Goal: Participate in discussion: Engage in conversation with other users on a specific topic

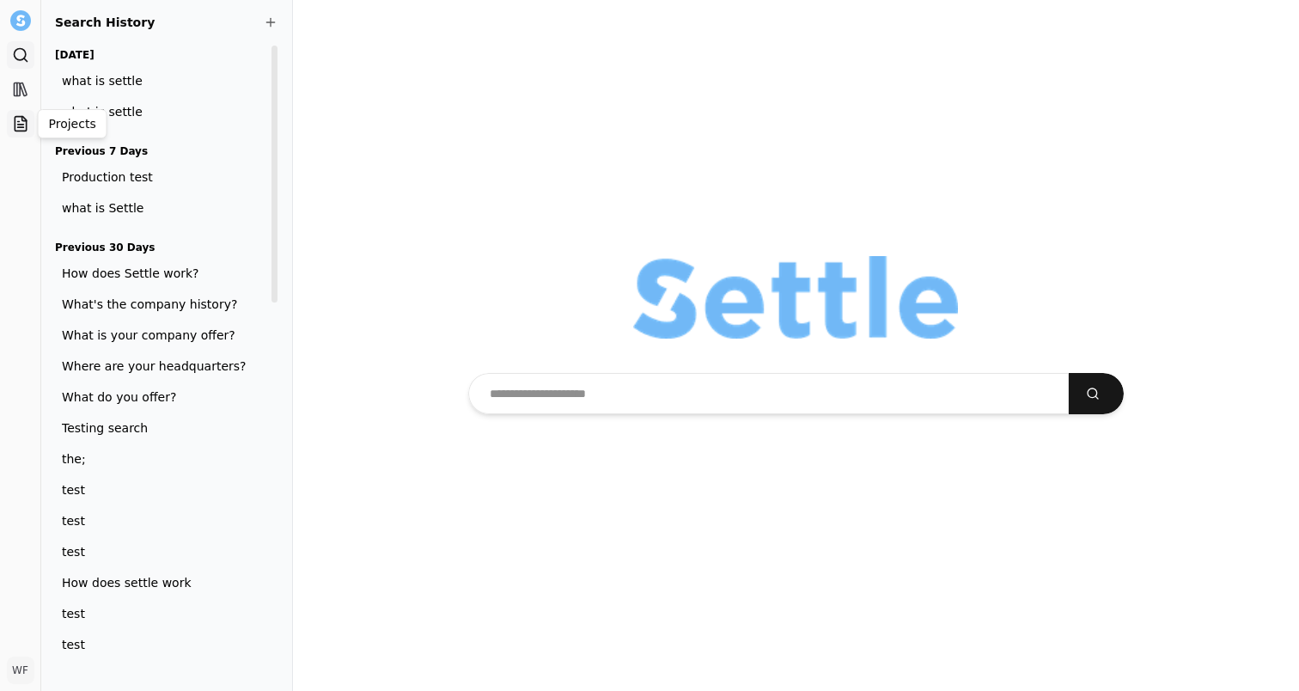
click at [13, 119] on icon at bounding box center [20, 123] width 17 height 17
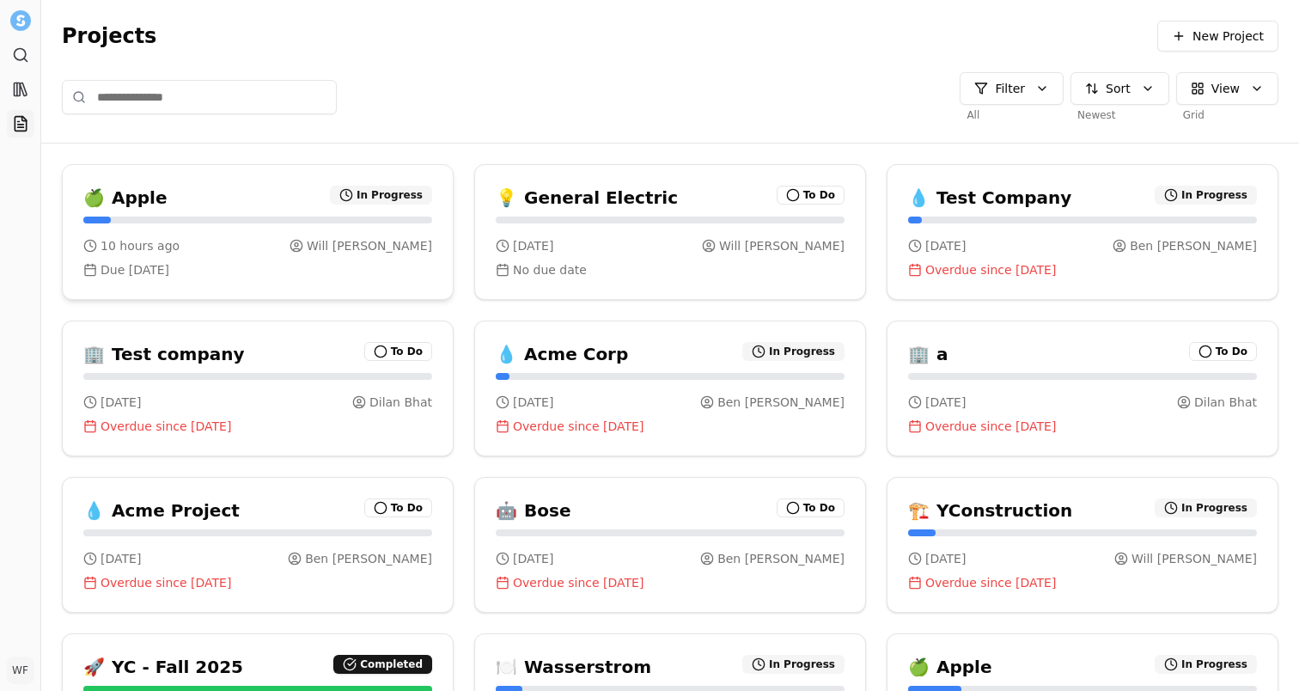
click at [257, 192] on div "🍏 Apple In Progress" at bounding box center [257, 198] width 349 height 24
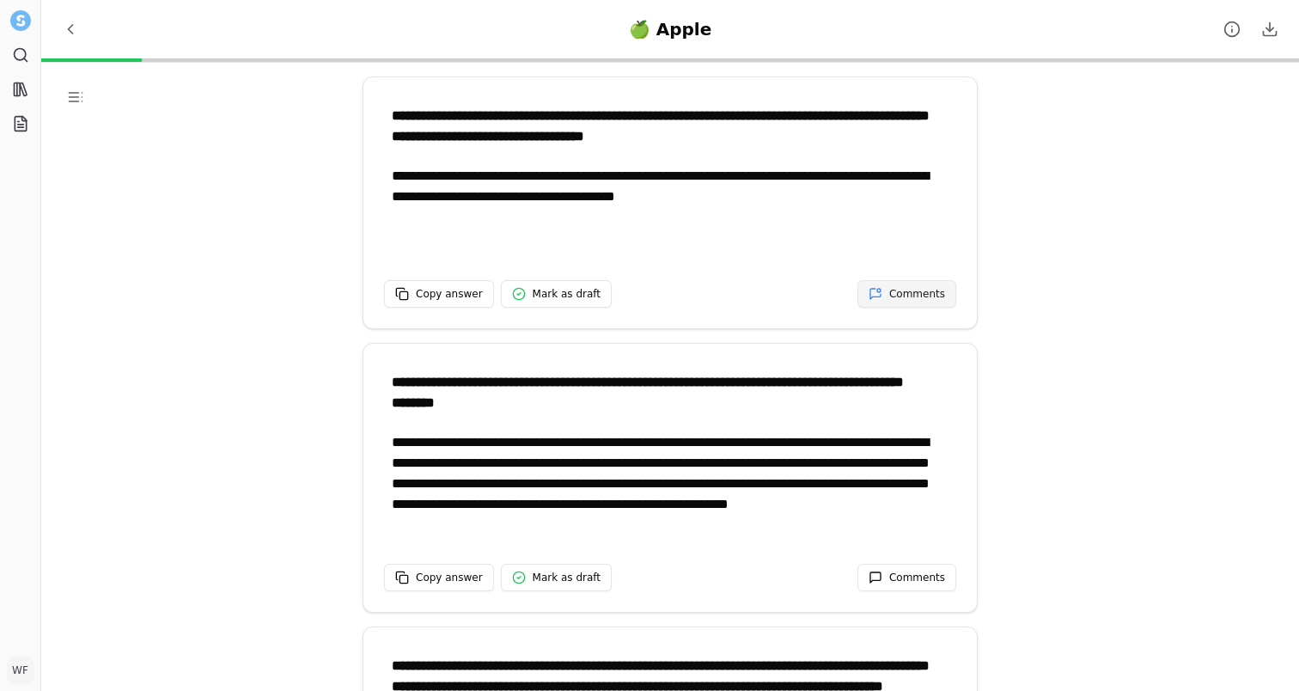
click at [921, 289] on span "Comments" at bounding box center [917, 294] width 56 height 14
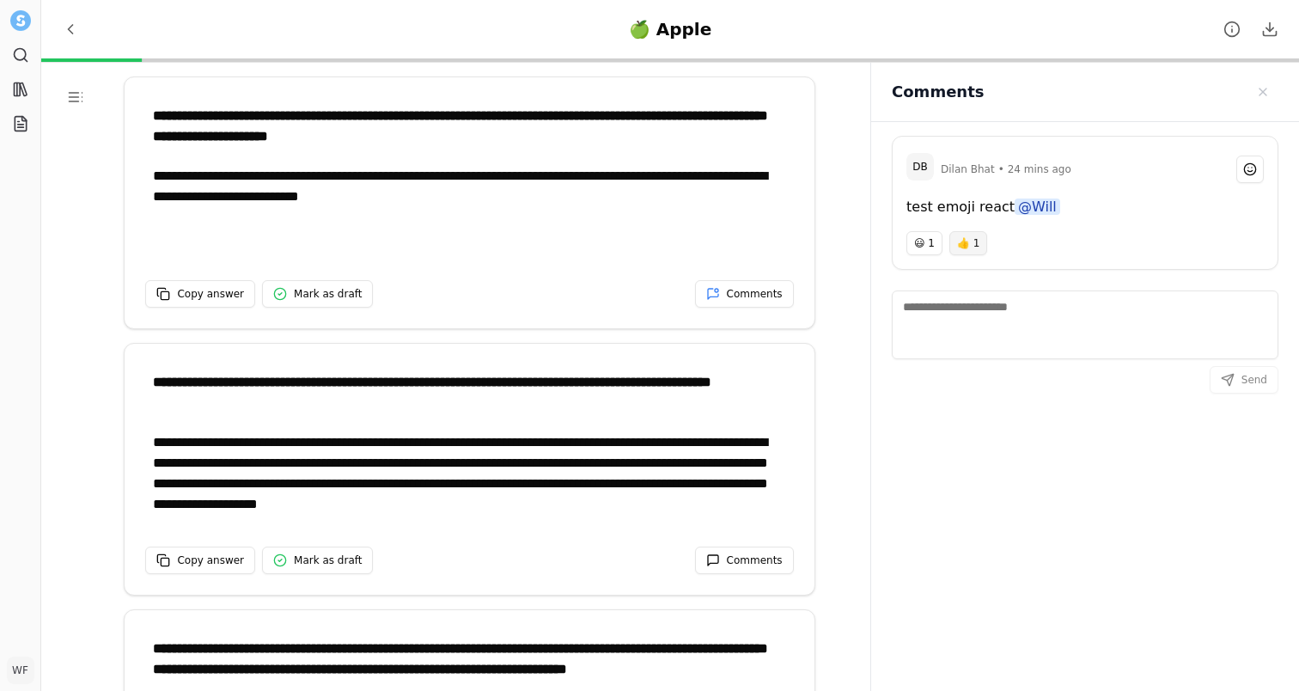
click at [973, 243] on button "👍 1" at bounding box center [968, 243] width 38 height 24
click at [971, 244] on span "👍 2" at bounding box center [967, 243] width 22 height 14
click at [1255, 161] on button "Comments" at bounding box center [1249, 168] width 27 height 27
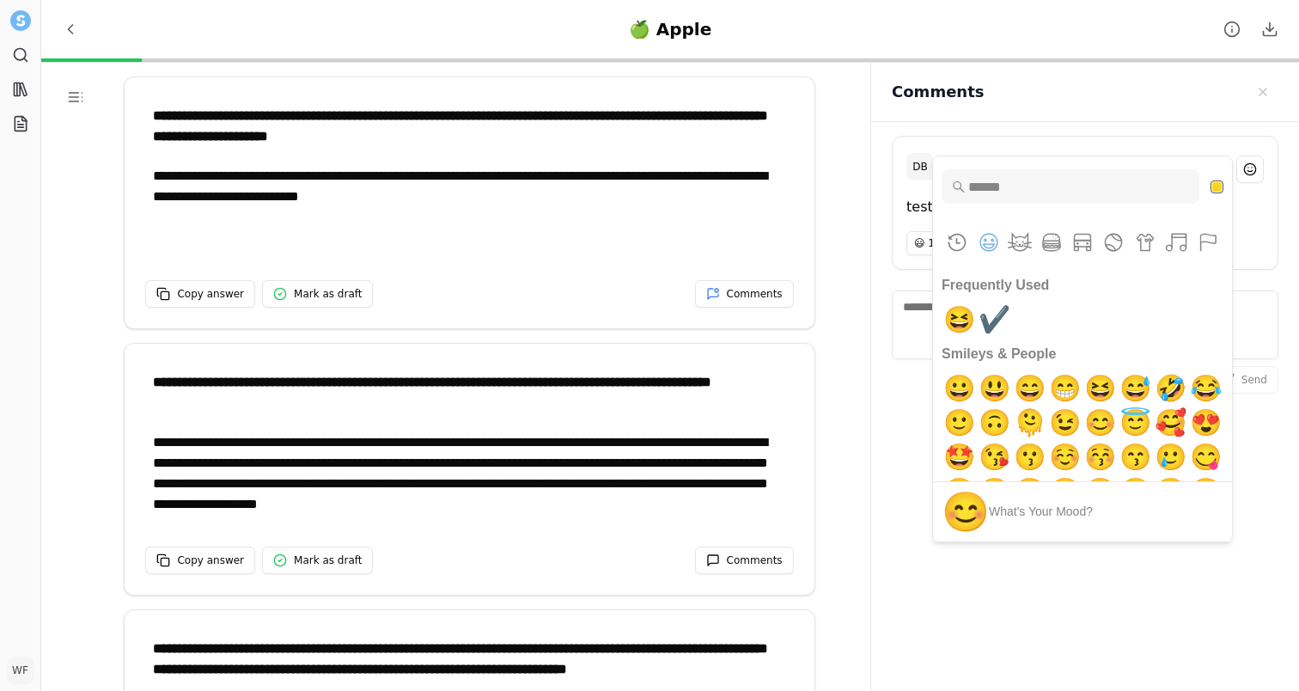
click at [1271, 201] on div "test emoji react @Will" at bounding box center [1085, 214] width 385 height 34
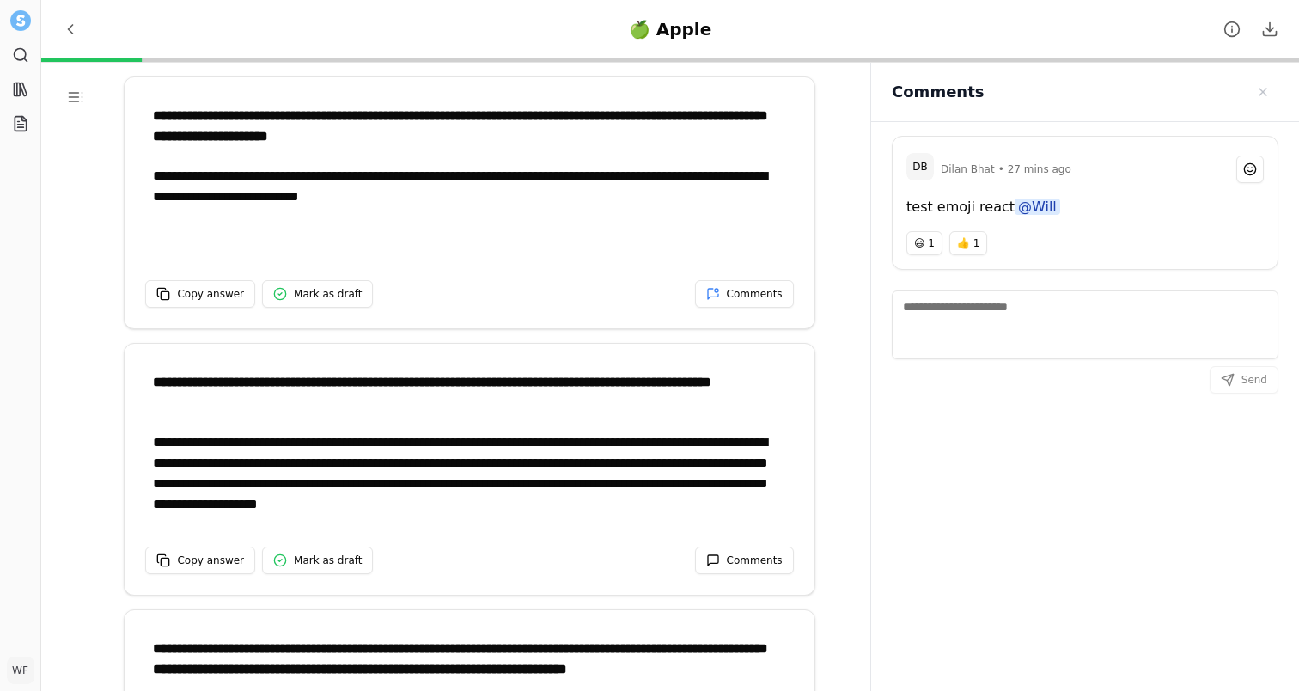
click at [1182, 177] on div "[PERSON_NAME] • 27 mins ago" at bounding box center [1102, 168] width 323 height 27
click at [1149, 171] on div "[PERSON_NAME] • 27 mins ago" at bounding box center [1102, 168] width 323 height 27
click at [1149, 149] on div "DB [PERSON_NAME] • 27 mins ago" at bounding box center [1085, 167] width 385 height 60
click at [1178, 266] on div "😃 1 👍 1" at bounding box center [1085, 250] width 385 height 38
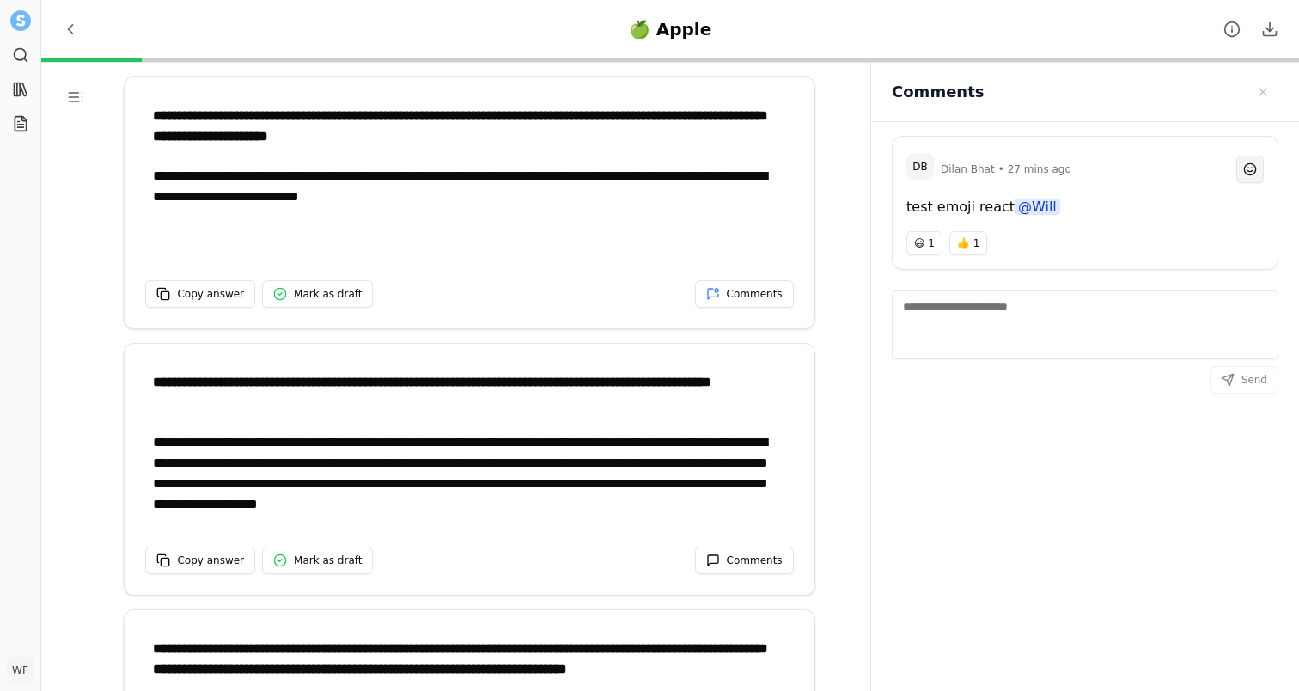
click at [1254, 164] on span "Comments" at bounding box center [1250, 169] width 14 height 14
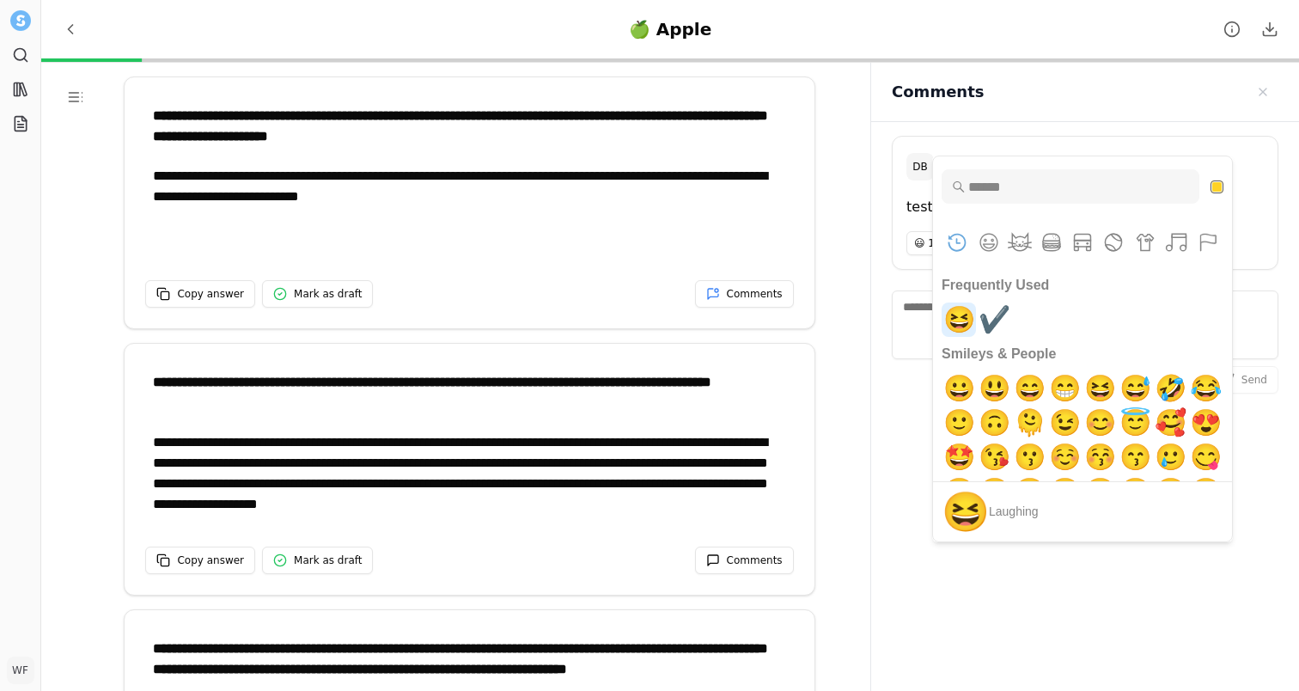
click at [965, 320] on span "😆" at bounding box center [959, 319] width 40 height 34
click at [958, 312] on span "😆" at bounding box center [959, 319] width 40 height 34
click at [1293, 231] on div "DB [PERSON_NAME] • 27 mins ago test emoji react @Will 😃 1 👍 1 Send" at bounding box center [1085, 437] width 428 height 631
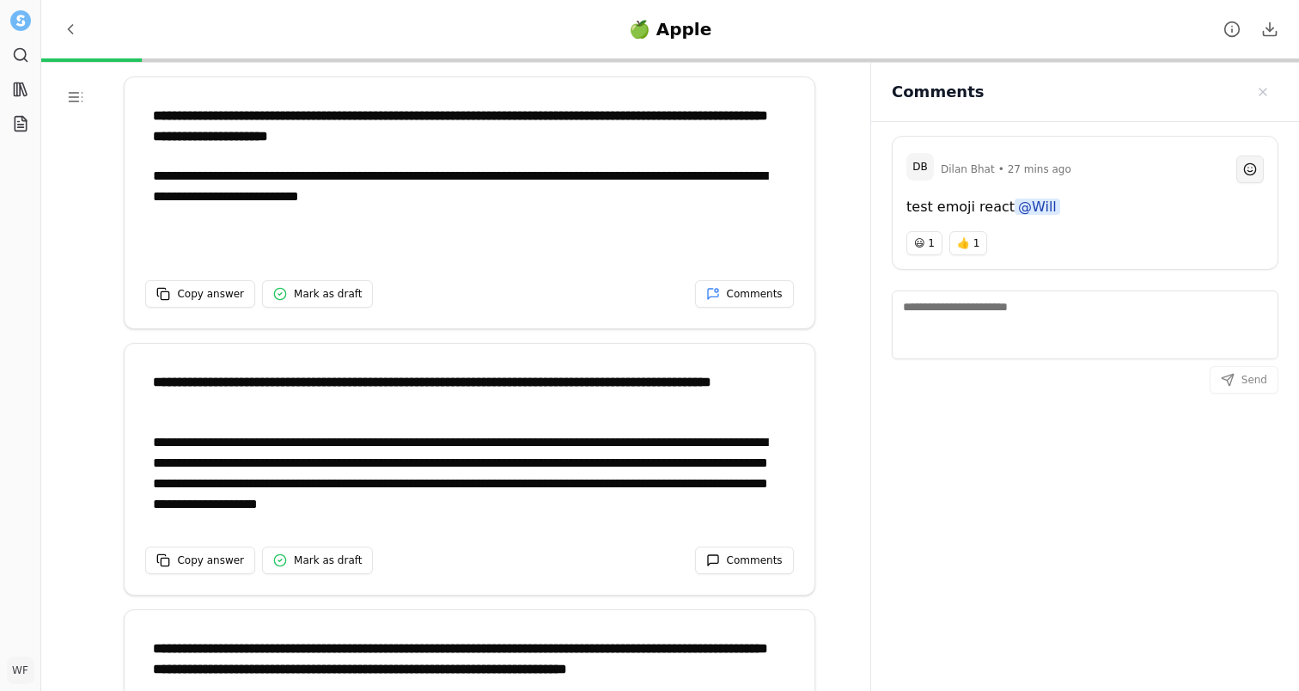
click at [1253, 174] on span "Comments" at bounding box center [1250, 169] width 14 height 14
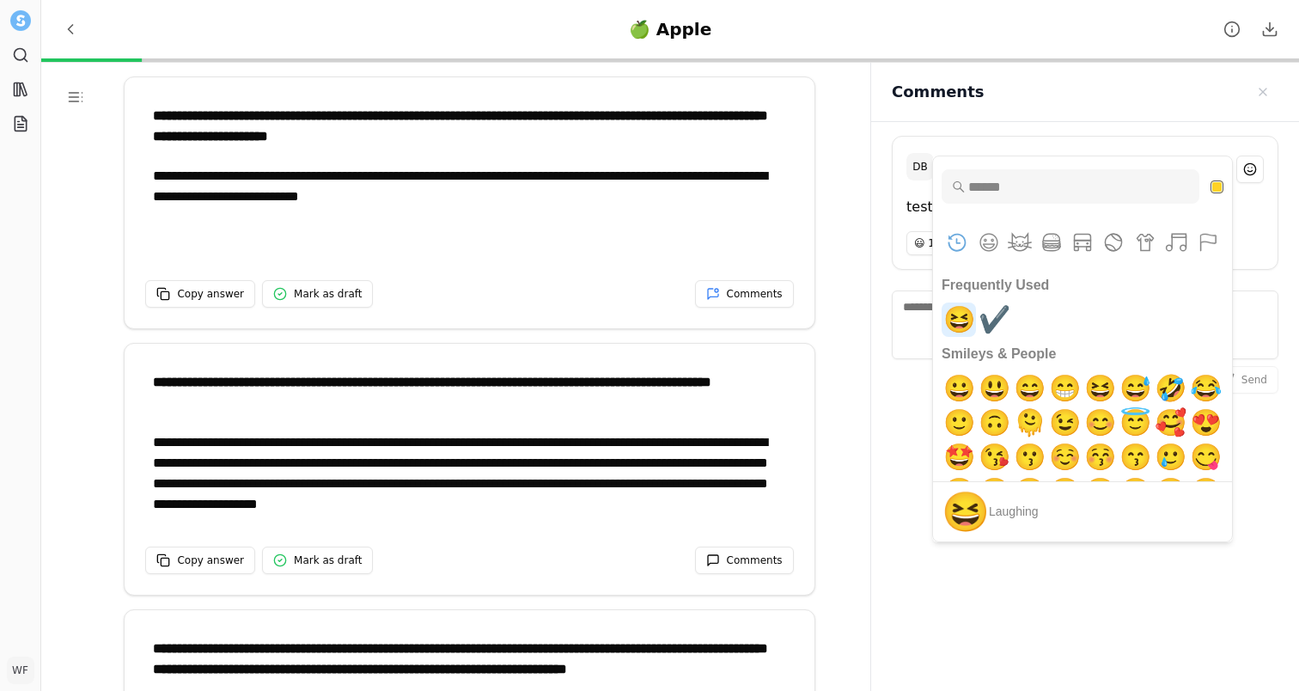
click at [969, 320] on span "😆" at bounding box center [959, 319] width 40 height 34
click at [966, 315] on span "😆" at bounding box center [959, 319] width 40 height 34
click at [993, 384] on span "😃" at bounding box center [994, 388] width 40 height 34
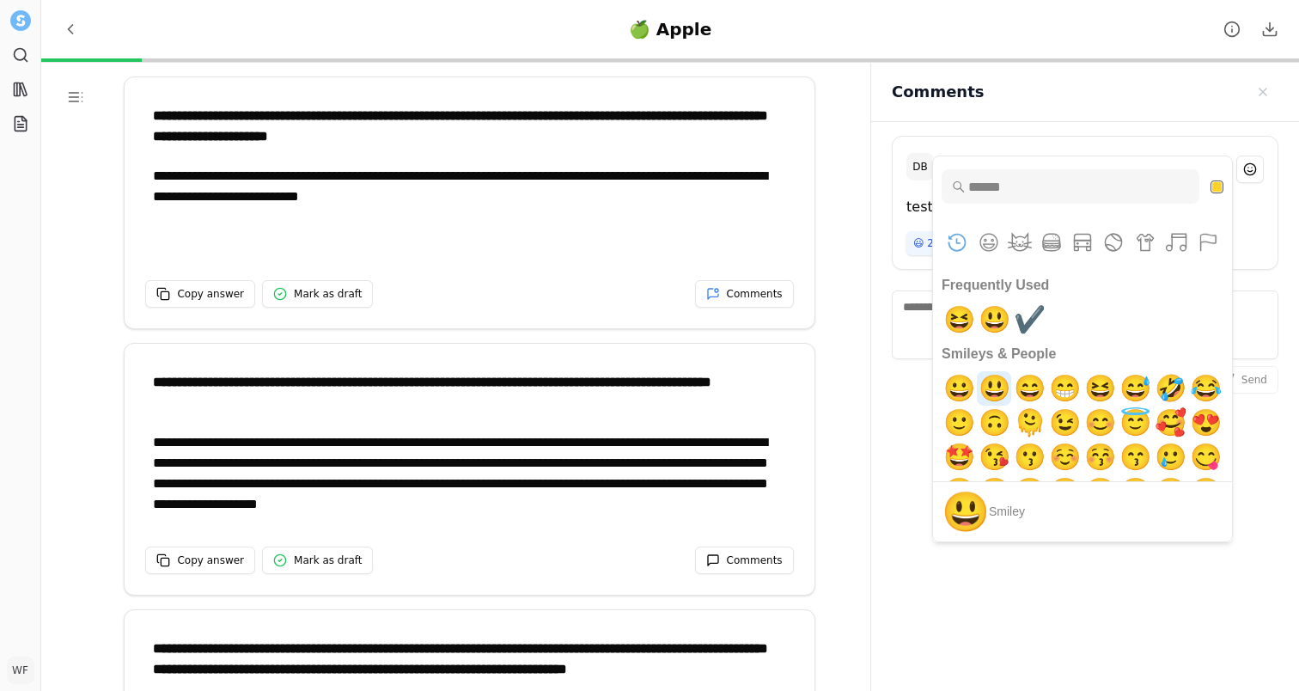
click at [993, 384] on span "😃" at bounding box center [994, 388] width 40 height 34
click at [1000, 391] on span "😃" at bounding box center [994, 388] width 40 height 34
click at [905, 329] on textarea "Comments" at bounding box center [1085, 324] width 387 height 69
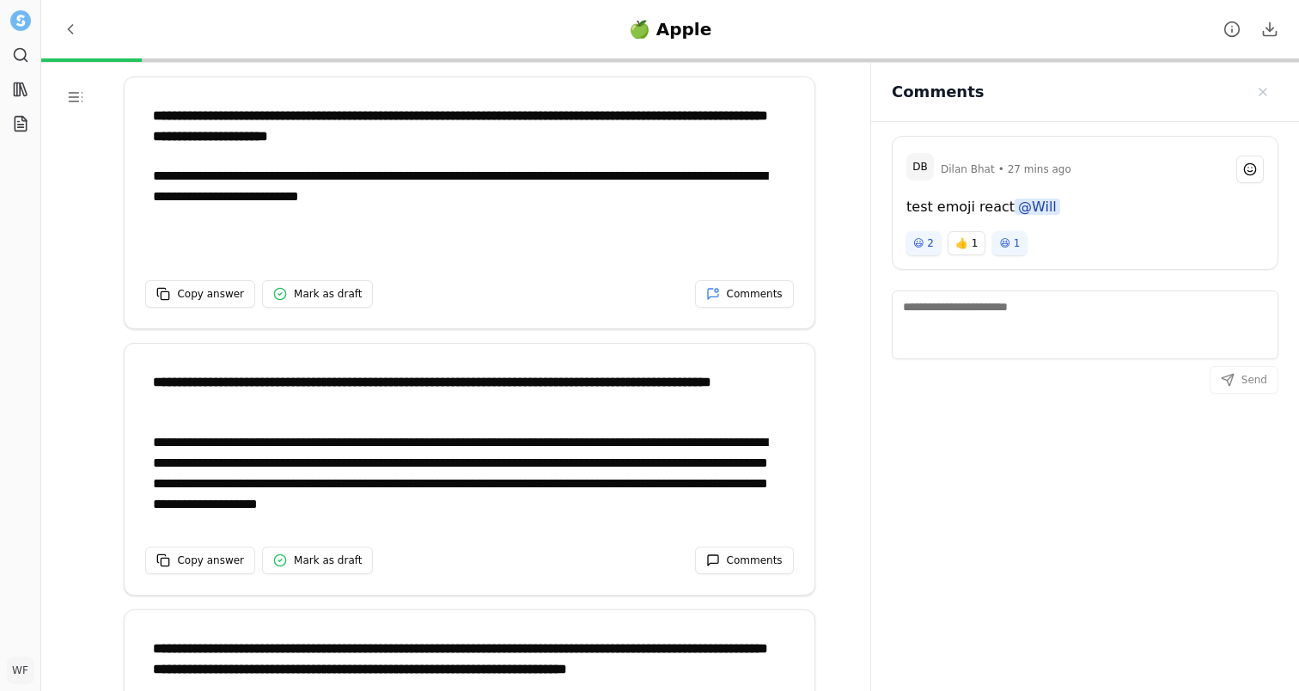
click at [1181, 197] on div "test emoji react @Will" at bounding box center [1084, 207] width 357 height 21
click at [1260, 165] on button "Comments" at bounding box center [1249, 168] width 27 height 27
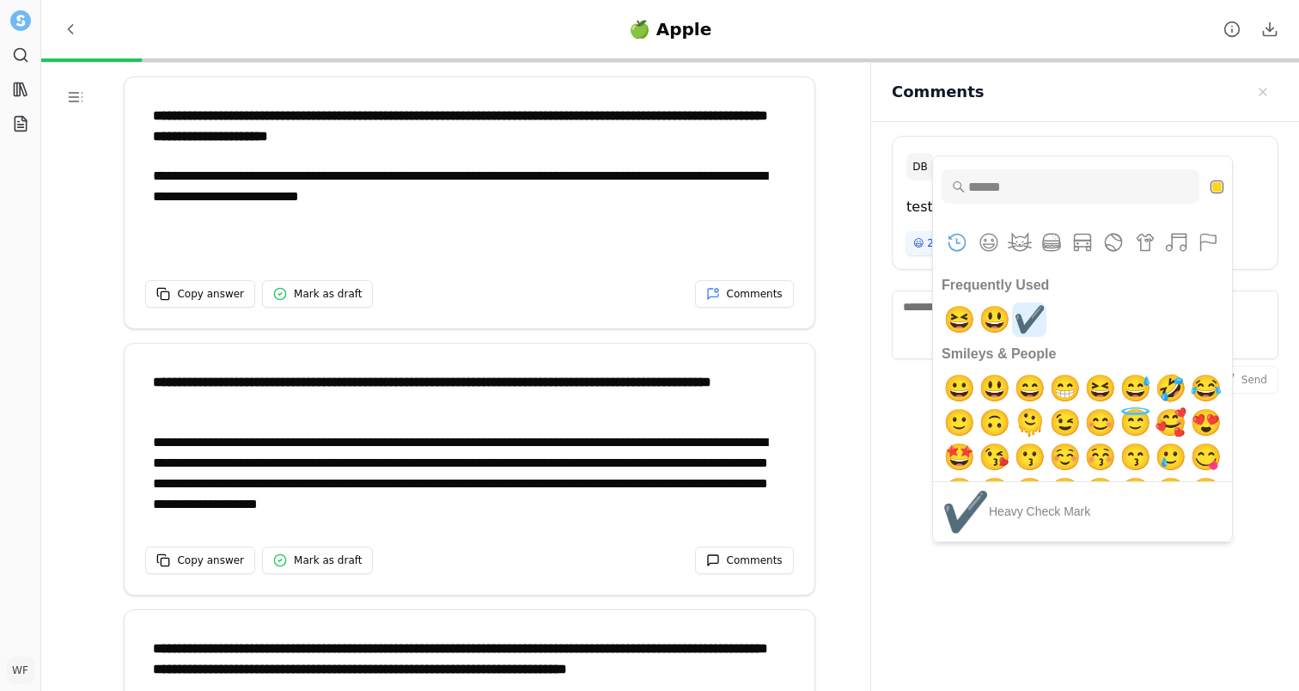
click at [1029, 308] on span "✔️" at bounding box center [1029, 319] width 40 height 34
click at [897, 219] on div "test emoji react @Will" at bounding box center [1085, 214] width 385 height 34
